Goal: Check status: Check status

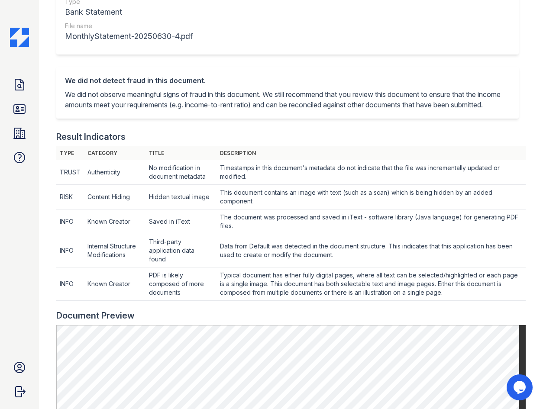
scroll to position [260, 0]
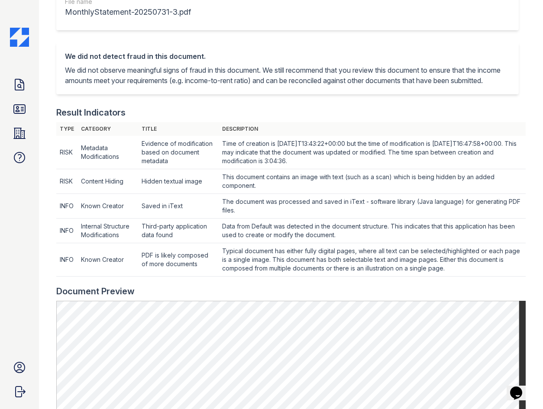
scroll to position [303, 0]
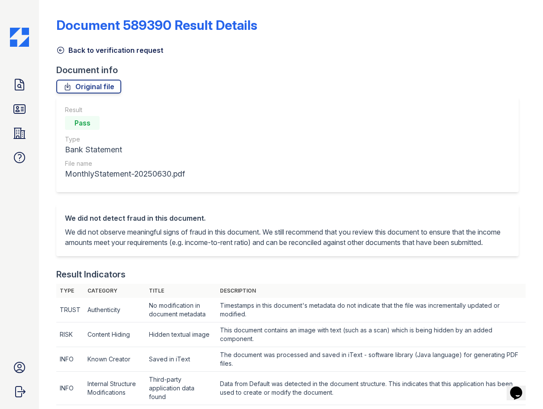
scroll to position [260, 0]
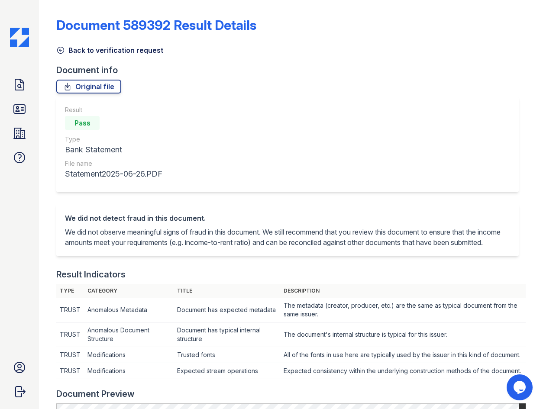
scroll to position [260, 0]
